Goal: Find specific page/section: Find specific page/section

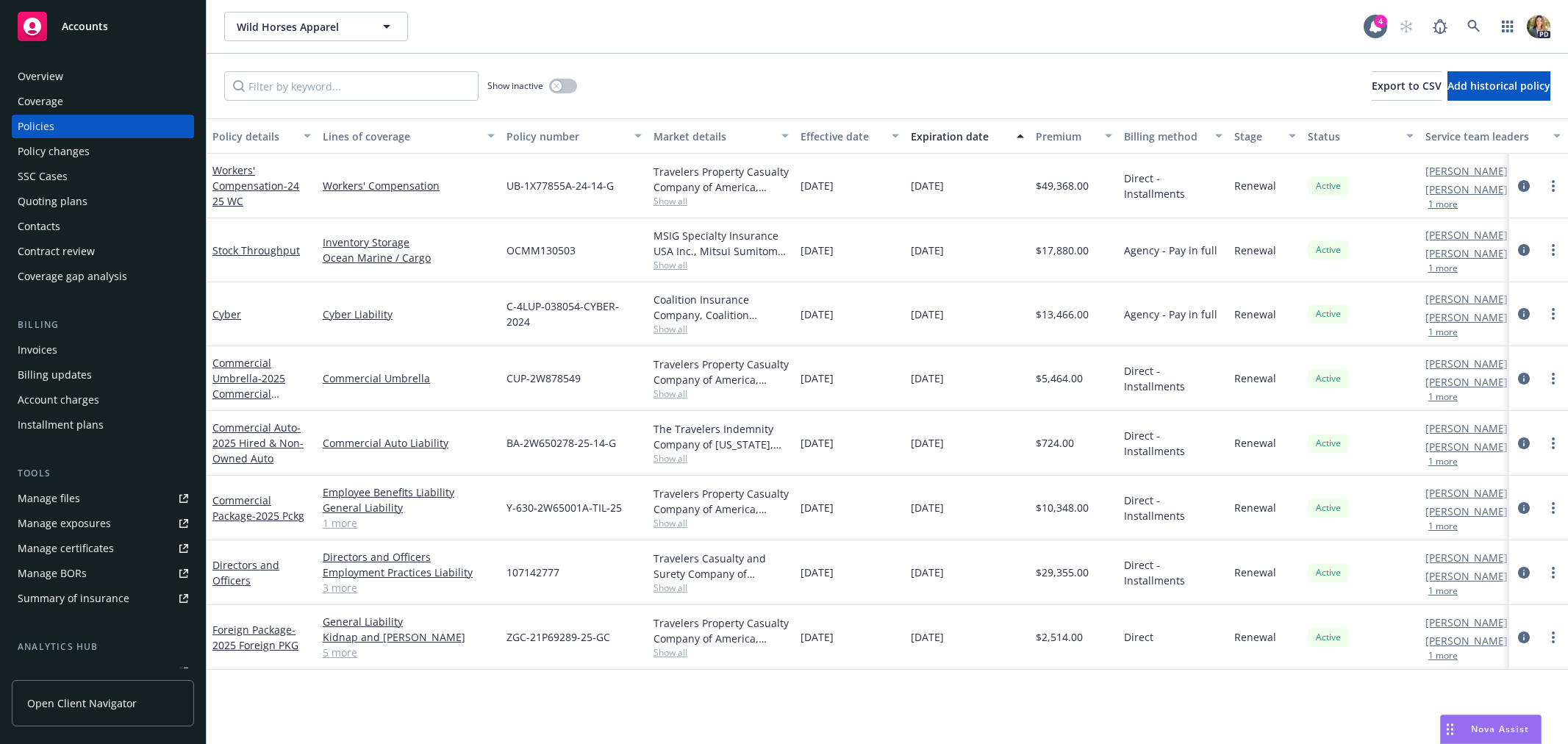
click at [119, 28] on div "Accounts" at bounding box center [102, 26] width 170 height 29
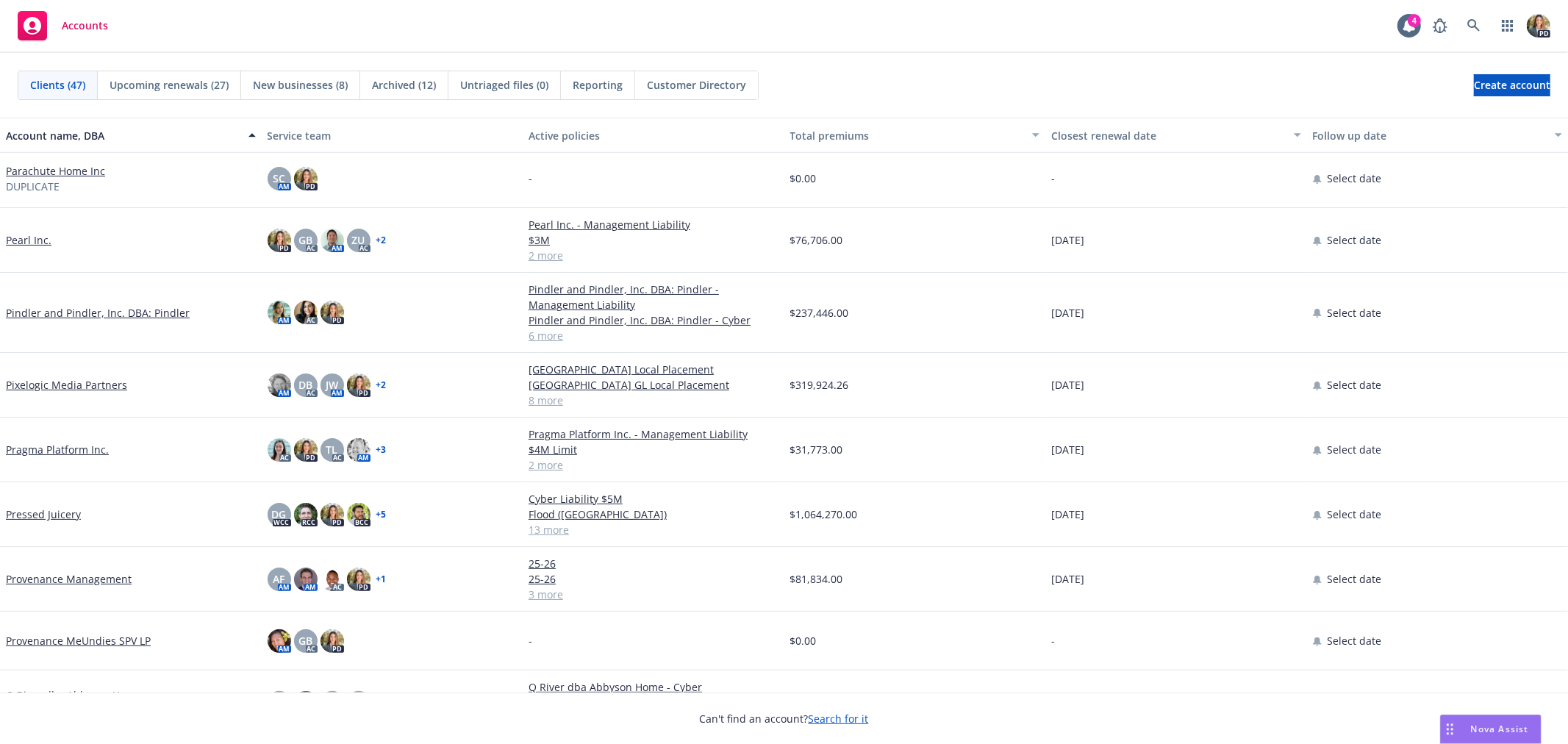
scroll to position [1471, 0]
